Goal: Navigation & Orientation: Understand site structure

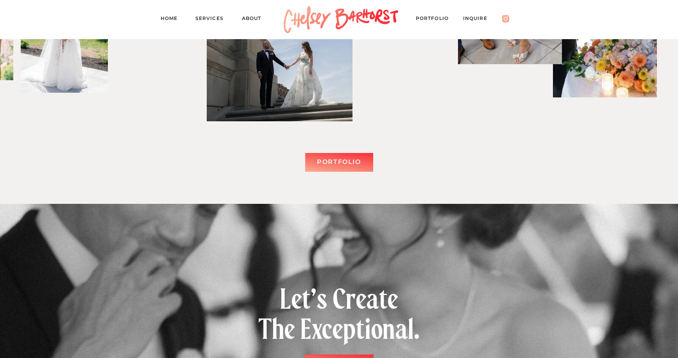
scroll to position [1749, 0]
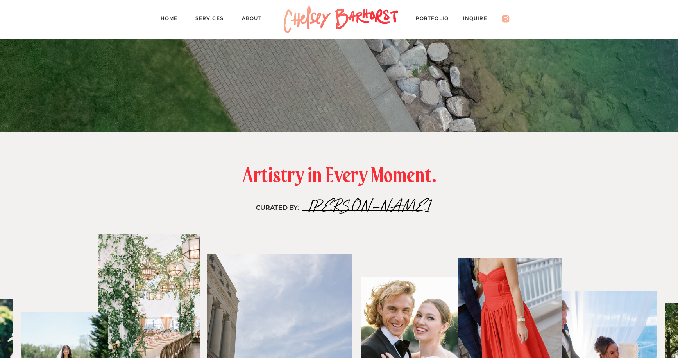
click at [163, 15] on nav "Home" at bounding box center [172, 19] width 23 height 11
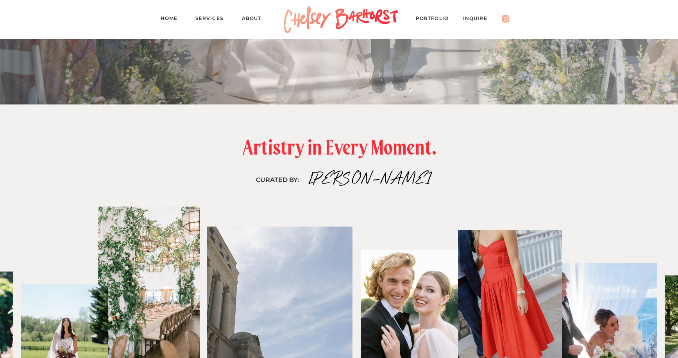
scroll to position [1671, 0]
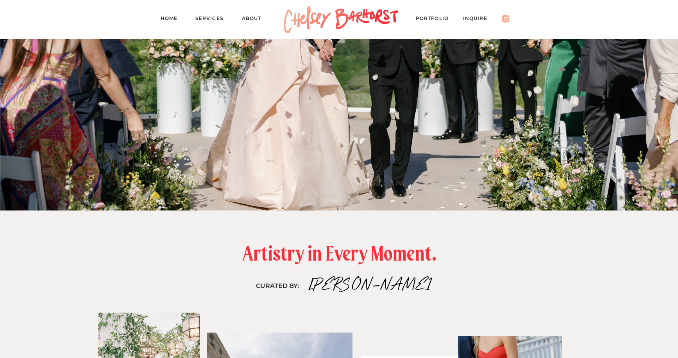
click at [203, 19] on nav "Services" at bounding box center [212, 19] width 35 height 11
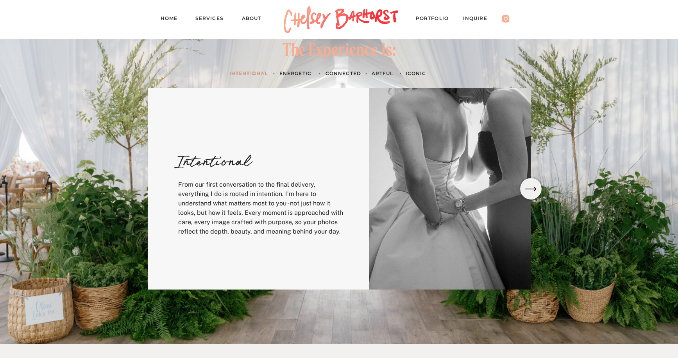
scroll to position [274, 0]
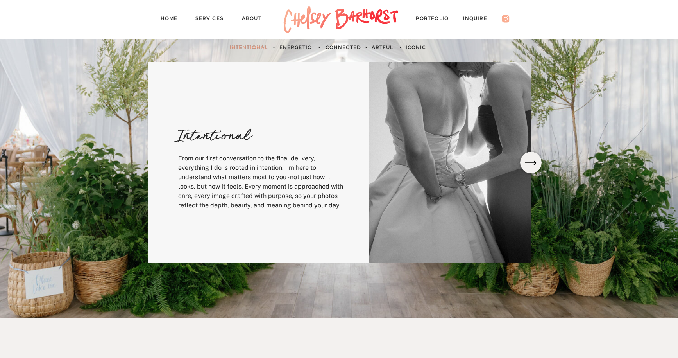
click at [533, 160] on icon at bounding box center [530, 163] width 15 height 14
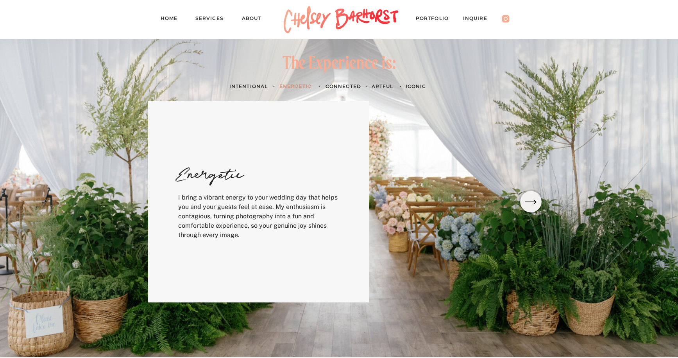
scroll to position [233, 0]
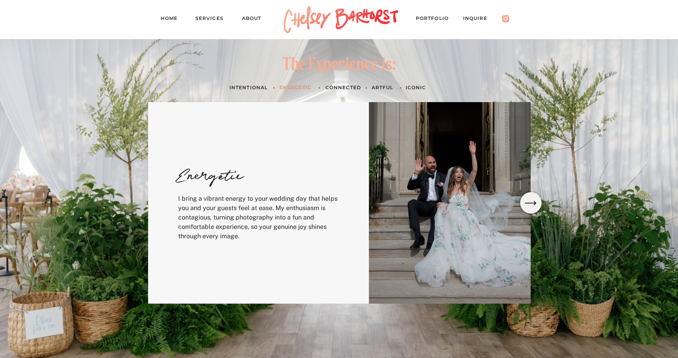
click at [530, 197] on icon at bounding box center [530, 203] width 15 height 14
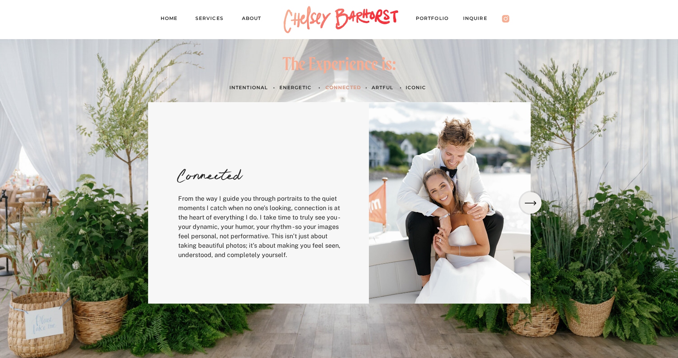
click at [530, 197] on icon at bounding box center [530, 203] width 15 height 14
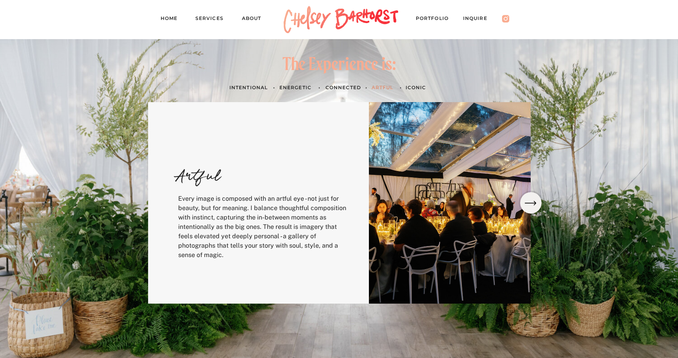
click at [530, 197] on icon at bounding box center [530, 203] width 15 height 14
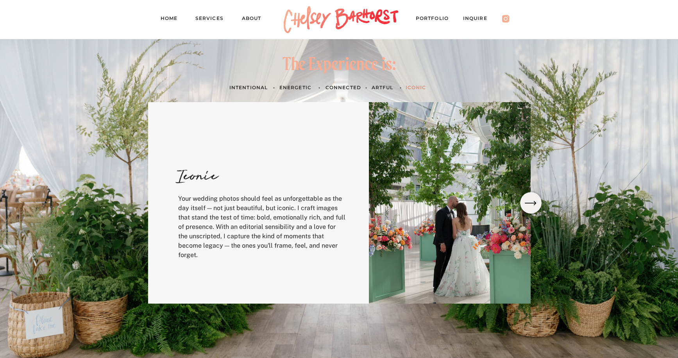
click at [530, 197] on icon at bounding box center [530, 203] width 15 height 14
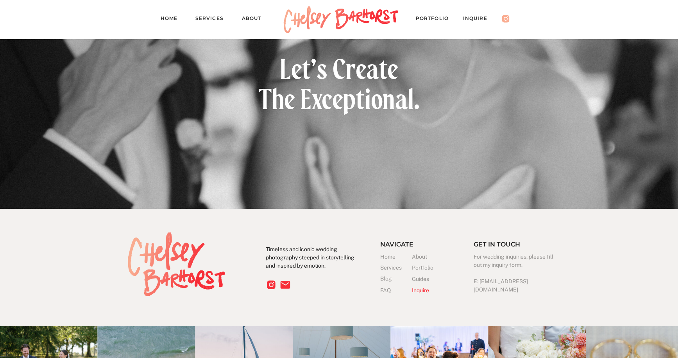
scroll to position [2188, 0]
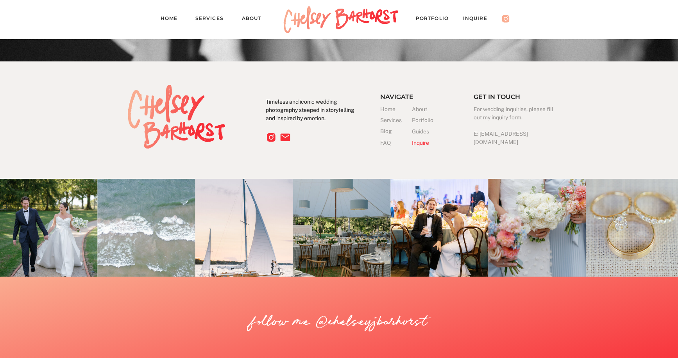
click at [247, 16] on nav "About" at bounding box center [255, 19] width 27 height 11
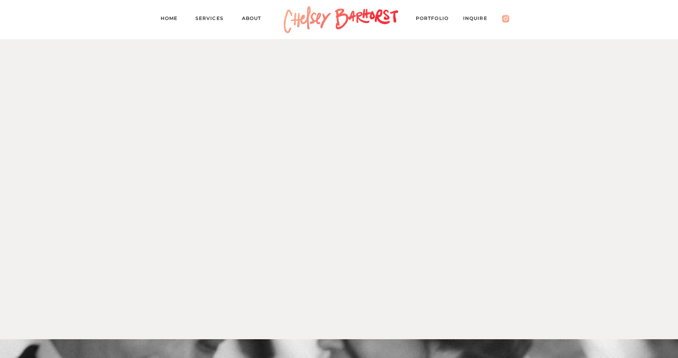
scroll to position [1095, 0]
